Goal: Check status: Check status

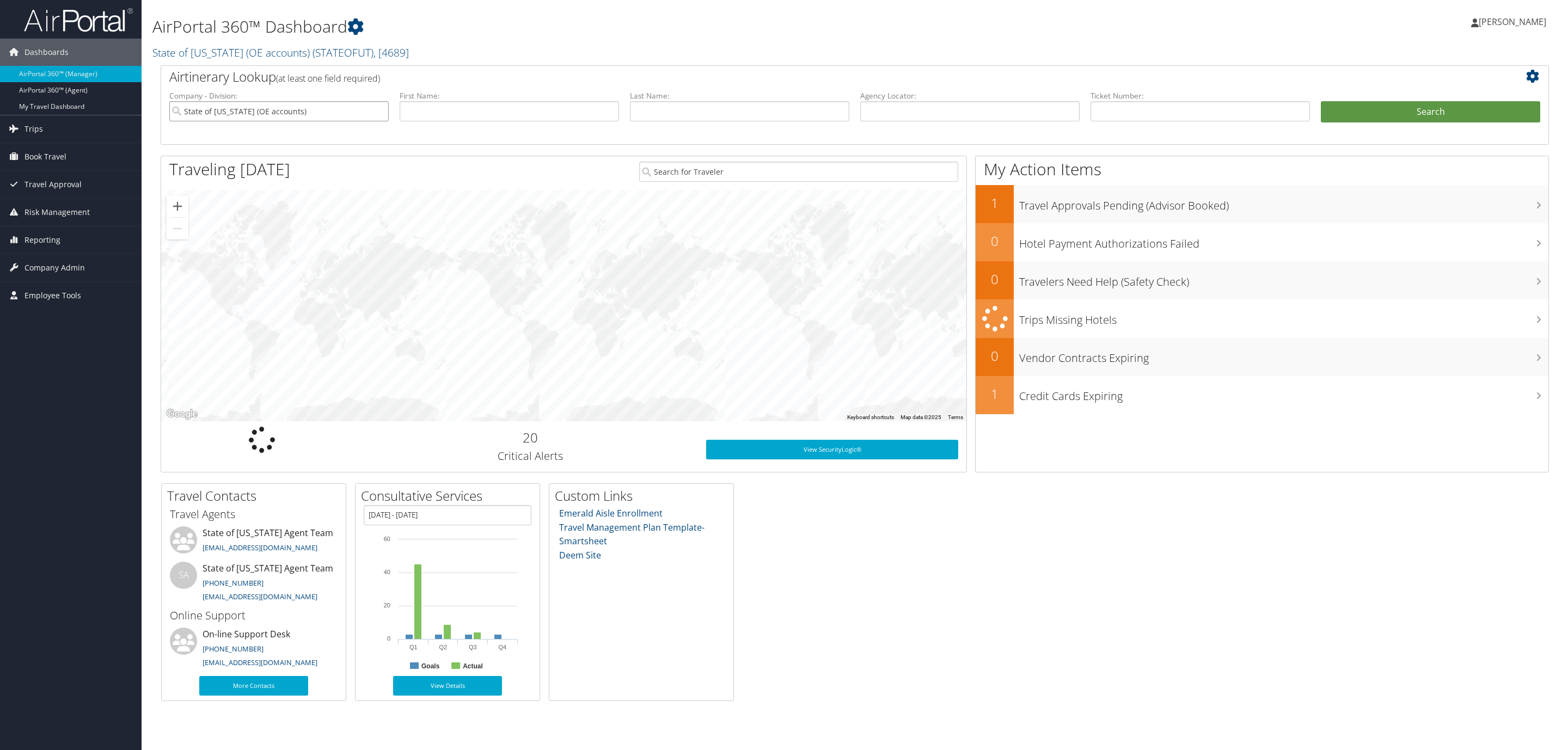
click at [379, 113] on input "State of [US_STATE] (OE accounts)" at bounding box center [278, 111] width 219 height 20
click at [1120, 108] on input "text" at bounding box center [1200, 111] width 219 height 20
click at [1119, 108] on input "text" at bounding box center [1200, 111] width 219 height 20
type input "8900897309476"
click at [1364, 118] on button "Search" at bounding box center [1430, 112] width 219 height 22
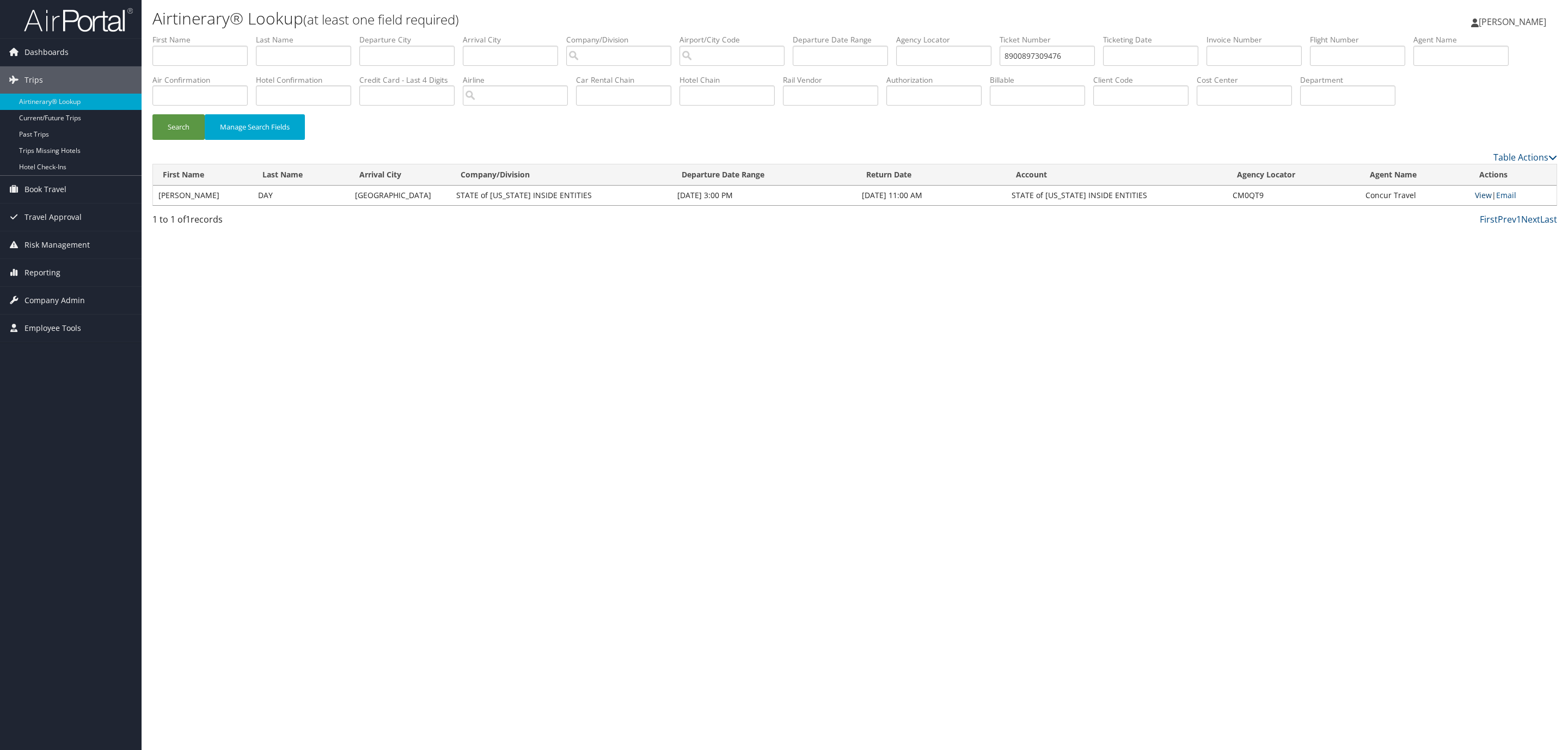
click at [1482, 200] on link "View" at bounding box center [1483, 196] width 17 height 11
click at [1487, 200] on link "View" at bounding box center [1483, 196] width 17 height 11
click at [459, 389] on div "Airtinerary® Lookup (at least one field required) Donald Pyle Donald Pyle My Se…" at bounding box center [855, 375] width 1427 height 750
click at [1029, 429] on div "Airtinerary® Lookup (at least one field required) Donald Pyle Donald Pyle My Se…" at bounding box center [855, 375] width 1427 height 750
click at [325, 350] on div "Airtinerary® Lookup (at least one field required) Donald Pyle Donald Pyle My Se…" at bounding box center [855, 375] width 1427 height 750
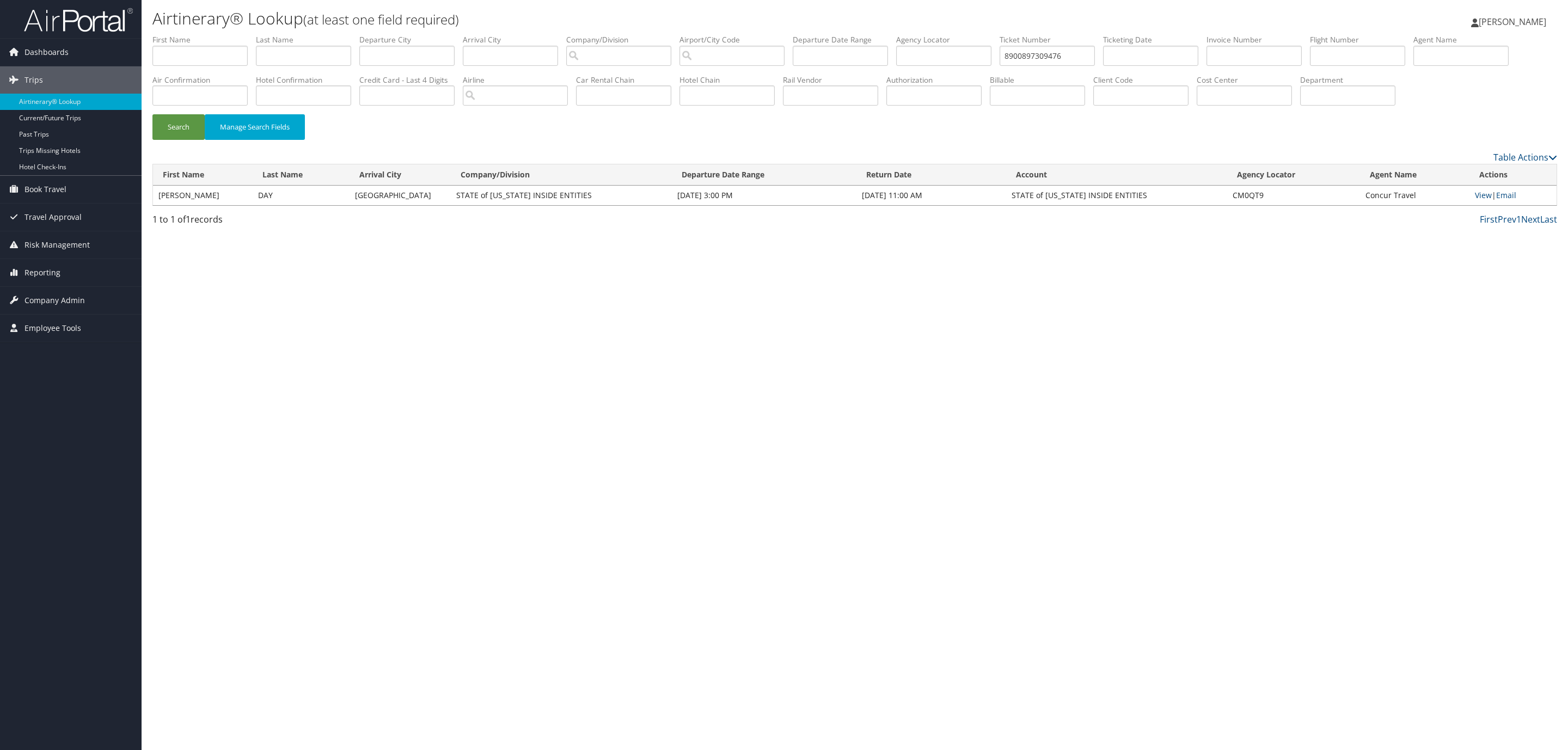
click at [363, 330] on div "Airtinerary® Lookup (at least one field required) Donald Pyle Donald Pyle My Se…" at bounding box center [855, 375] width 1427 height 750
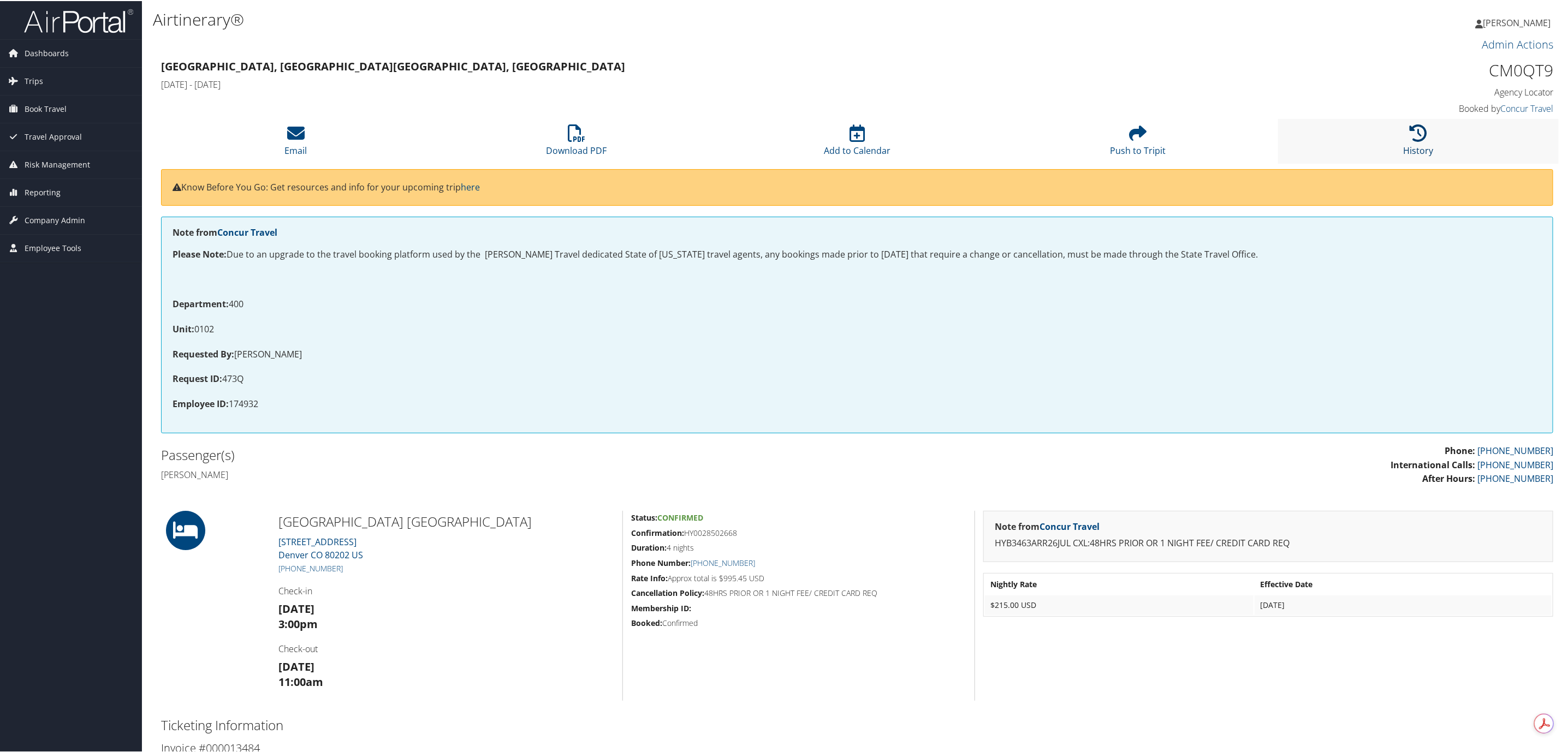
click at [1410, 141] on icon at bounding box center [1418, 132] width 17 height 17
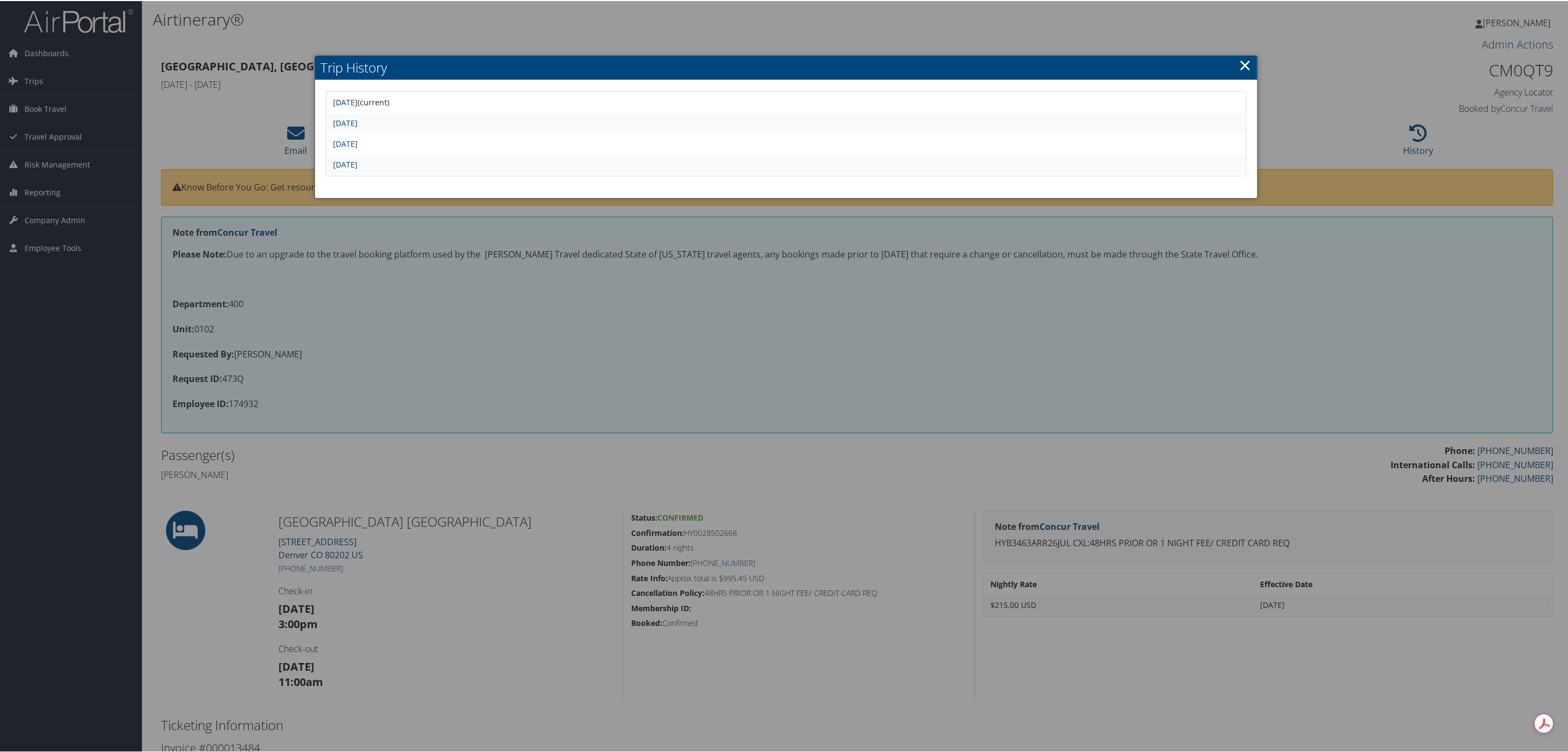
click at [358, 100] on link "Thu Jul 31 08:48:52 MDT 2025" at bounding box center [345, 101] width 24 height 11
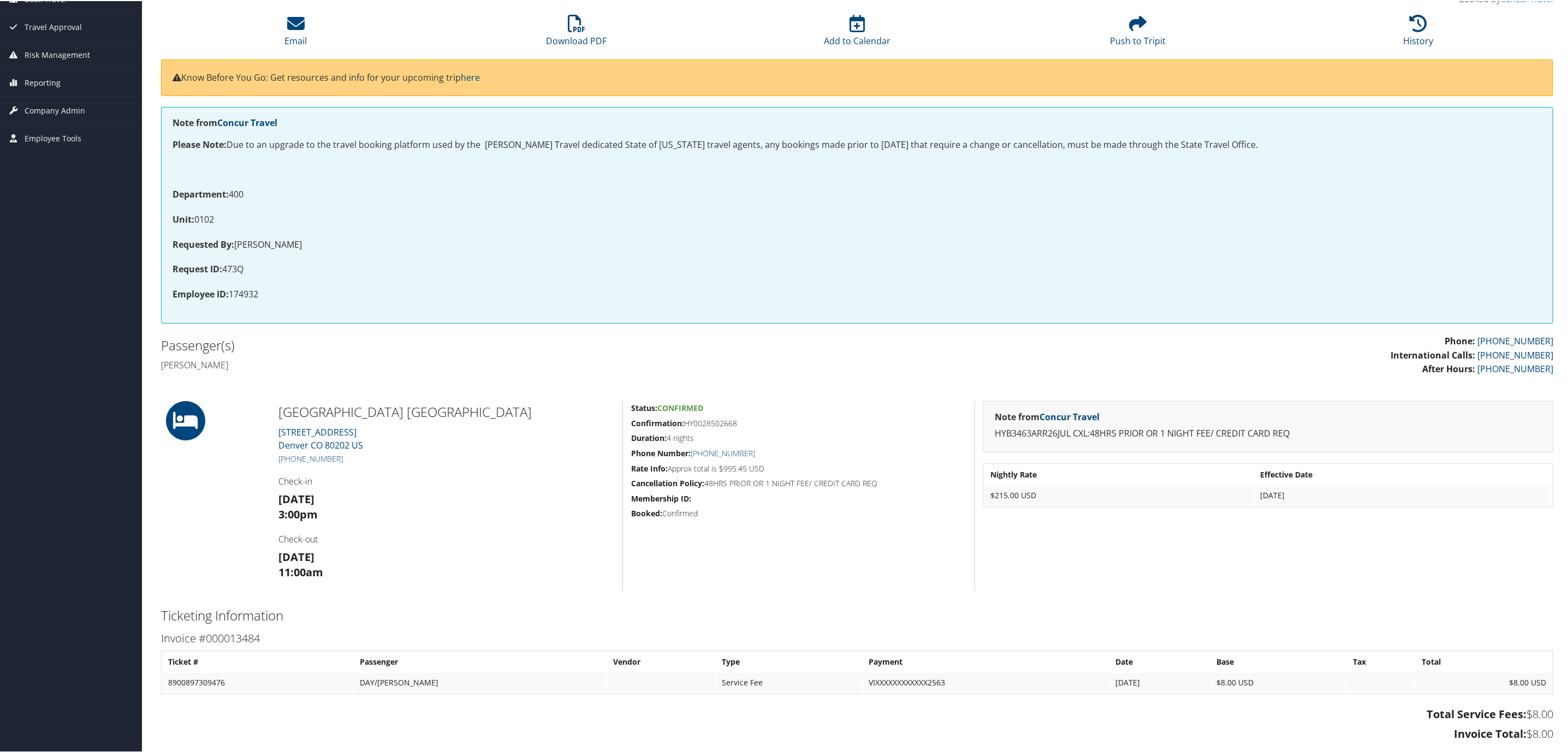
scroll to position [56, 0]
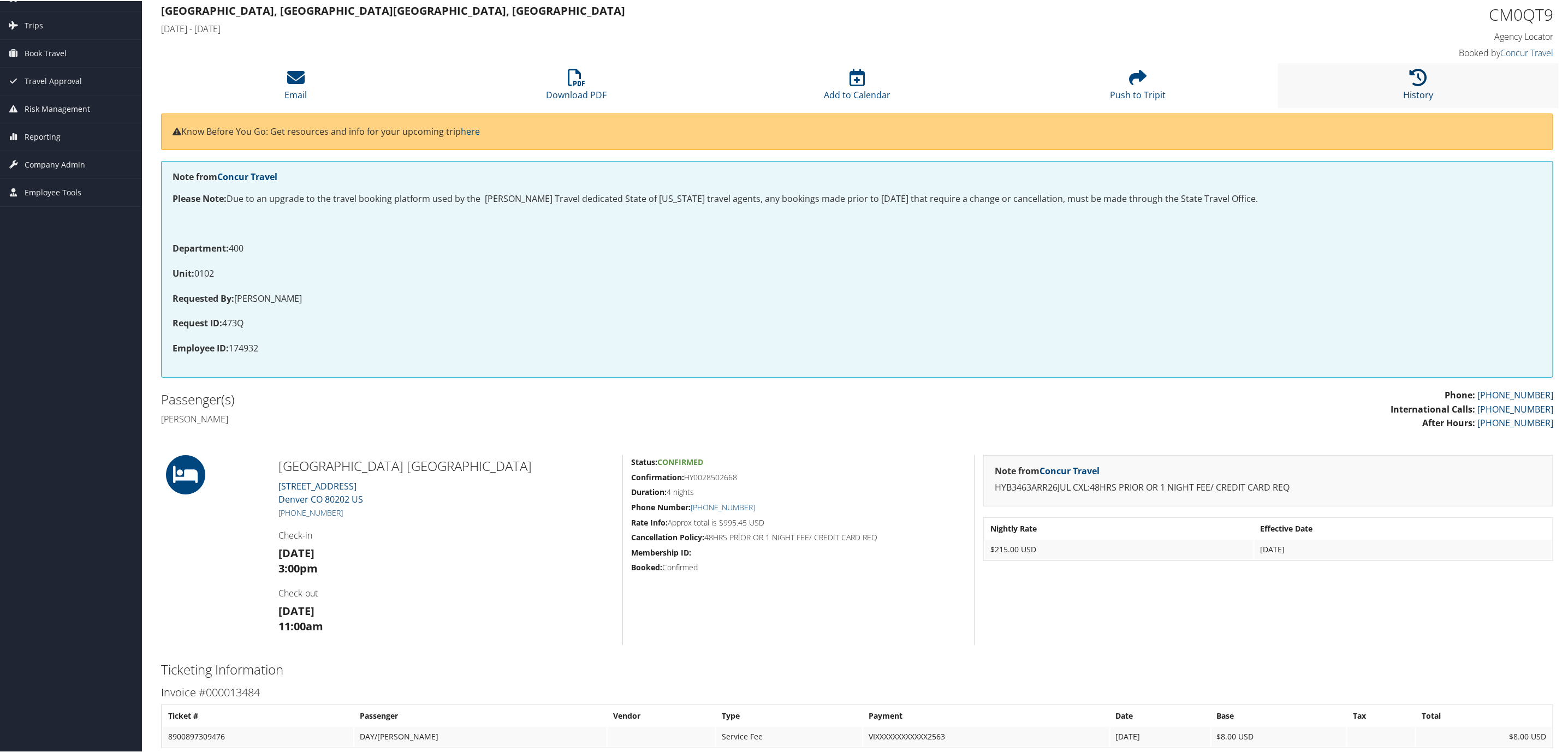
click at [1415, 82] on icon at bounding box center [1418, 76] width 17 height 17
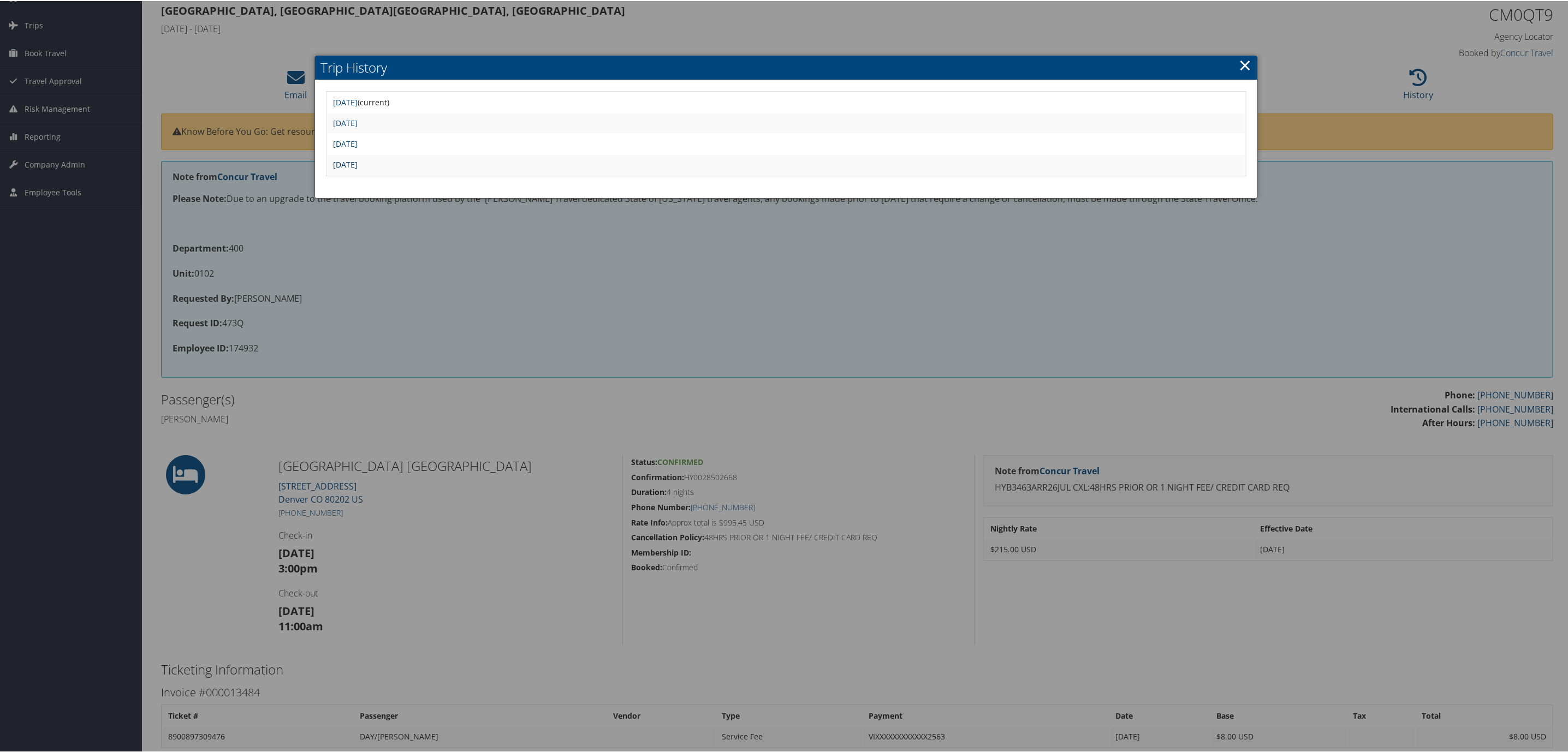
click at [358, 166] on link "Fri Jun 20 17:12:13 MDT 2025" at bounding box center [345, 163] width 24 height 11
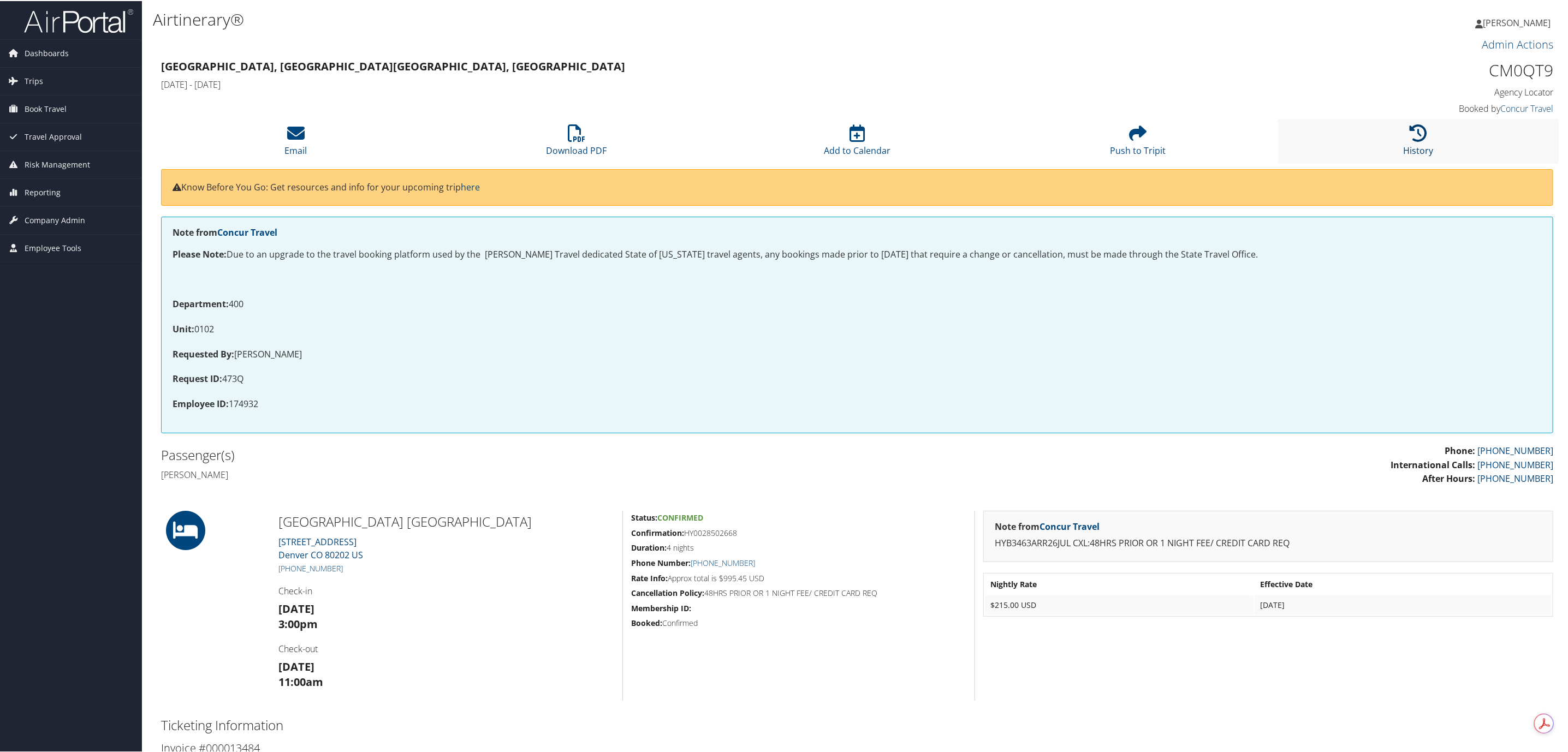
click at [1419, 138] on icon at bounding box center [1418, 132] width 17 height 17
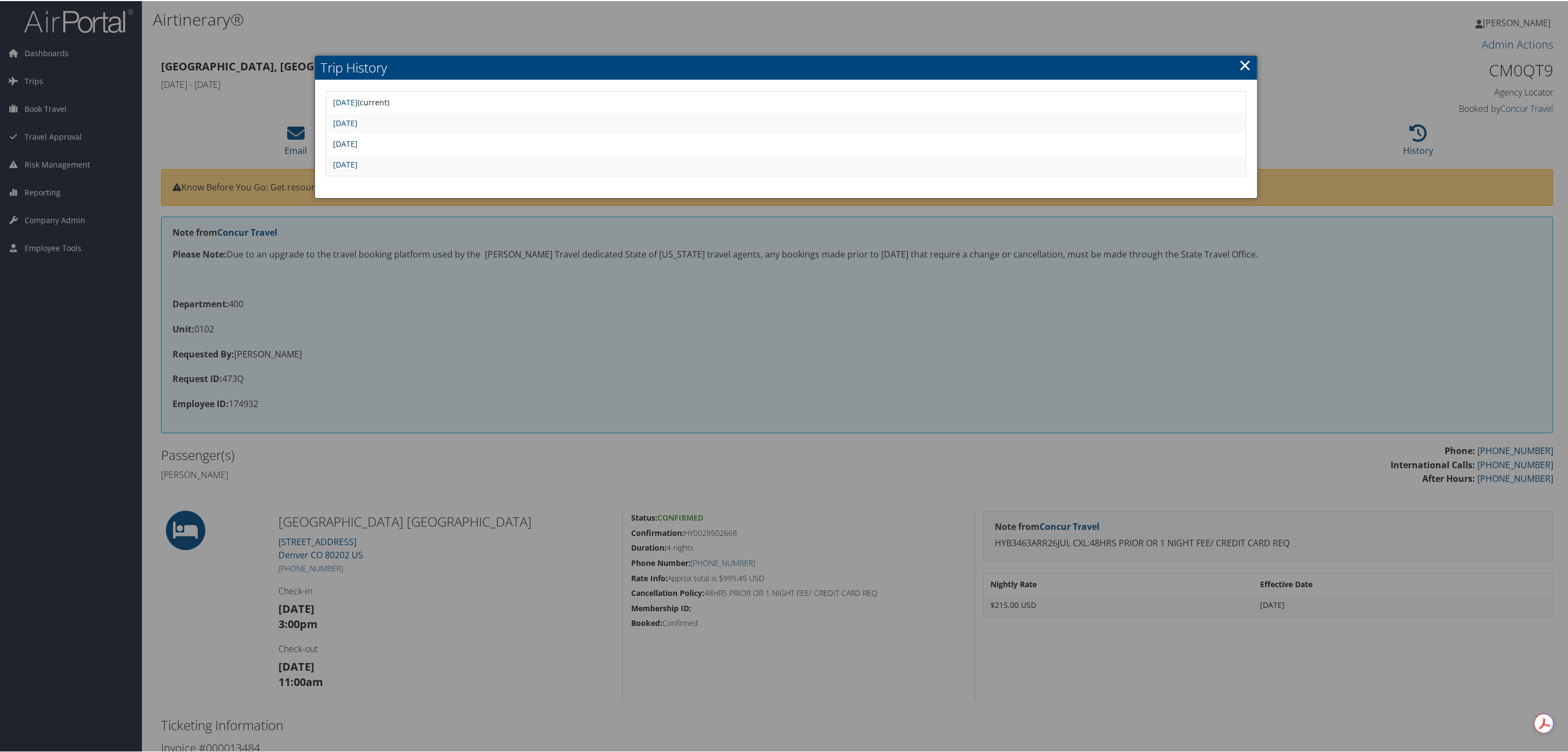
click at [358, 144] on link "[DATE]" at bounding box center [345, 143] width 24 height 11
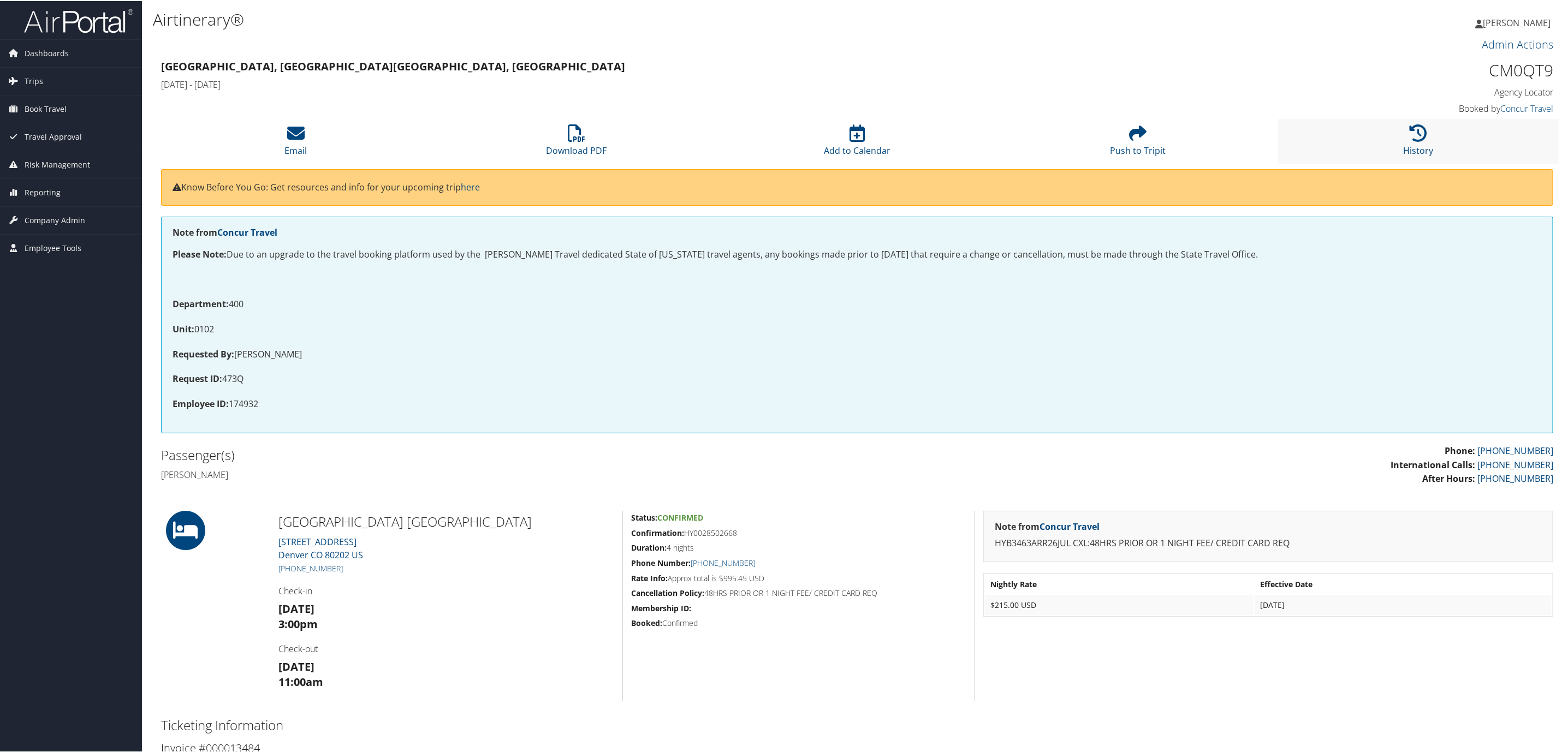
click at [1404, 130] on li "History" at bounding box center [1418, 140] width 281 height 44
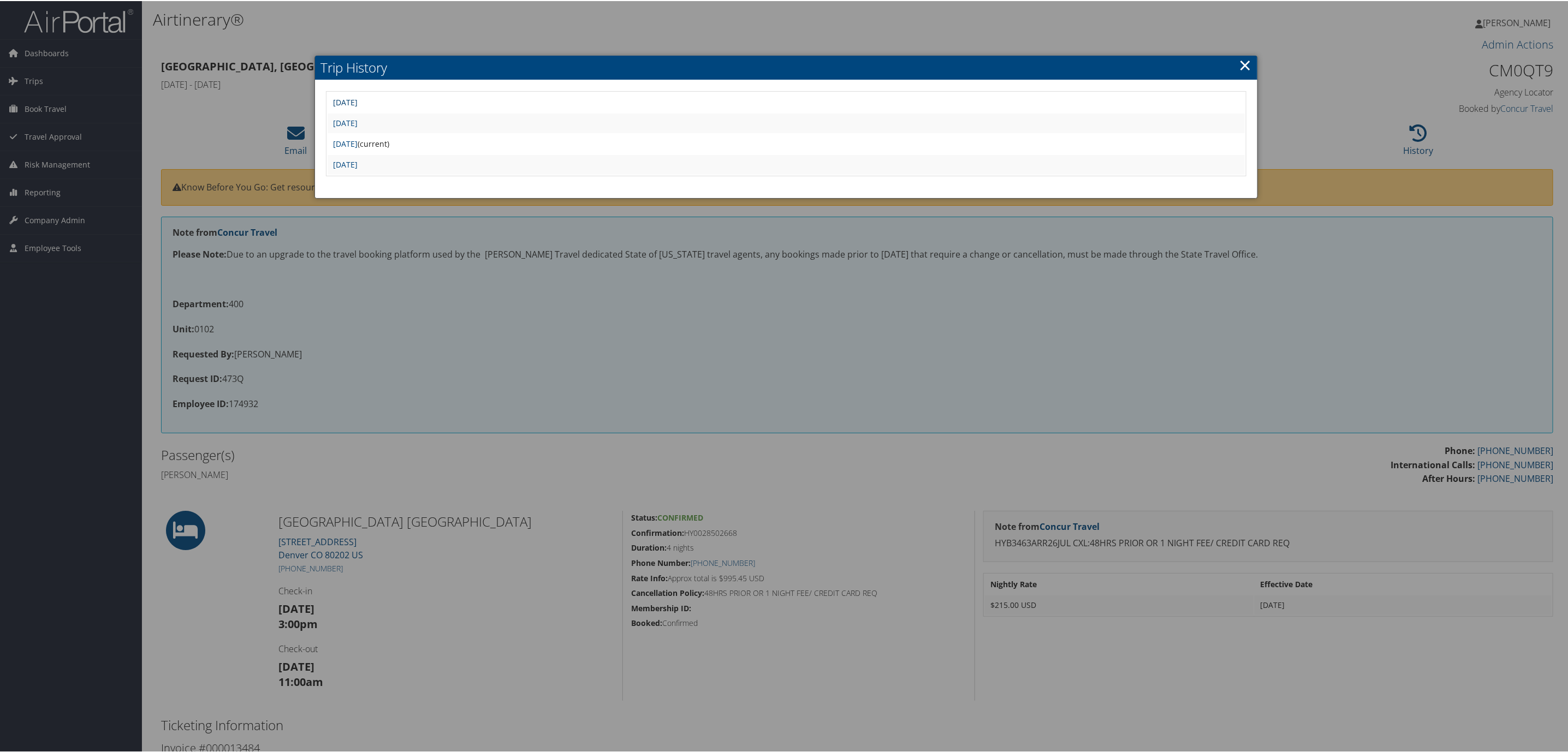
click at [358, 102] on link "[DATE]" at bounding box center [345, 101] width 24 height 11
